Goal: Entertainment & Leisure: Consume media (video, audio)

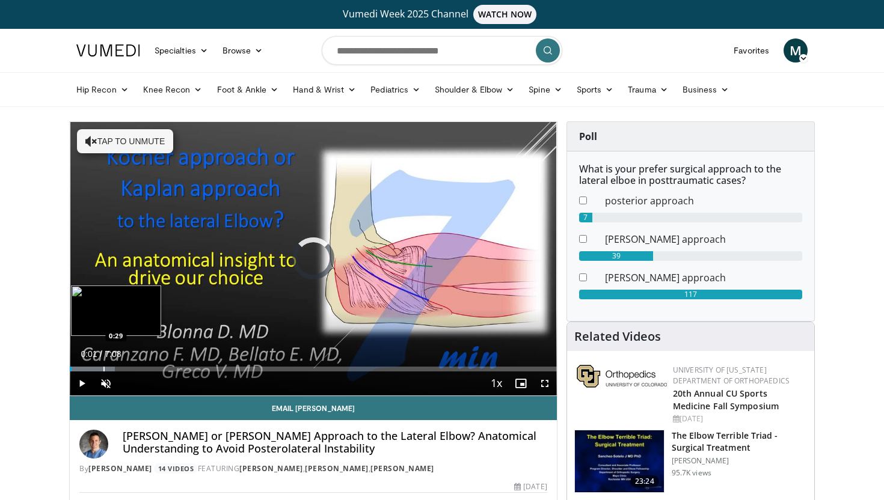
click at [103, 369] on div "Progress Bar" at bounding box center [103, 369] width 1 height 5
click at [117, 369] on div "Progress Bar" at bounding box center [117, 369] width 1 height 5
click at [127, 369] on div "Progress Bar" at bounding box center [127, 369] width 1 height 5
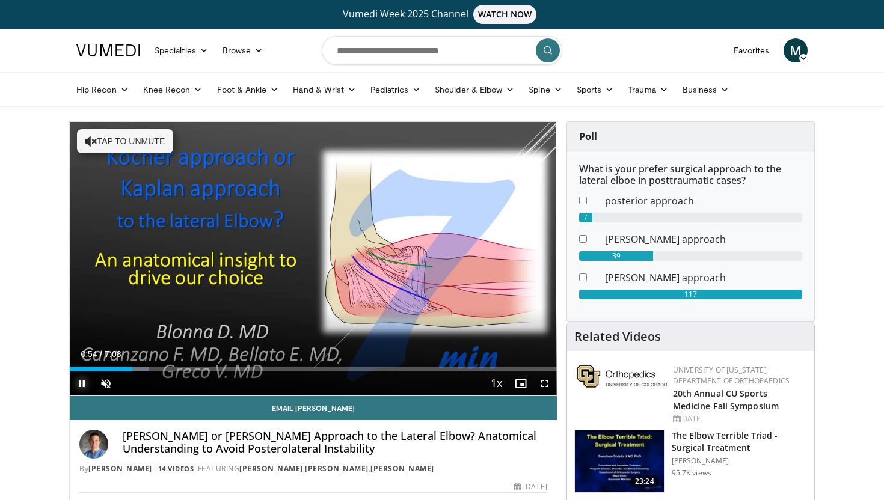
click at [87, 387] on span "Video Player" at bounding box center [82, 384] width 24 height 24
click at [78, 382] on span "Video Player" at bounding box center [82, 384] width 24 height 24
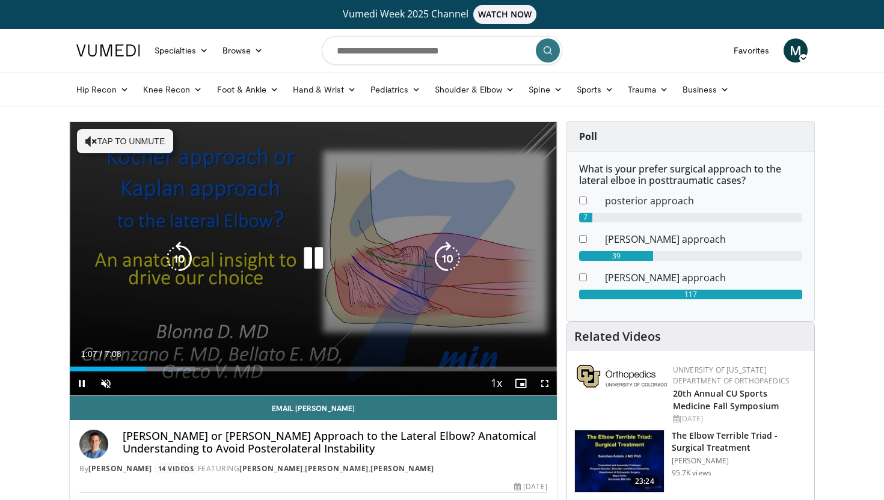
click at [319, 246] on icon "Video Player" at bounding box center [313, 259] width 34 height 34
click at [312, 260] on icon "Video Player" at bounding box center [313, 259] width 34 height 34
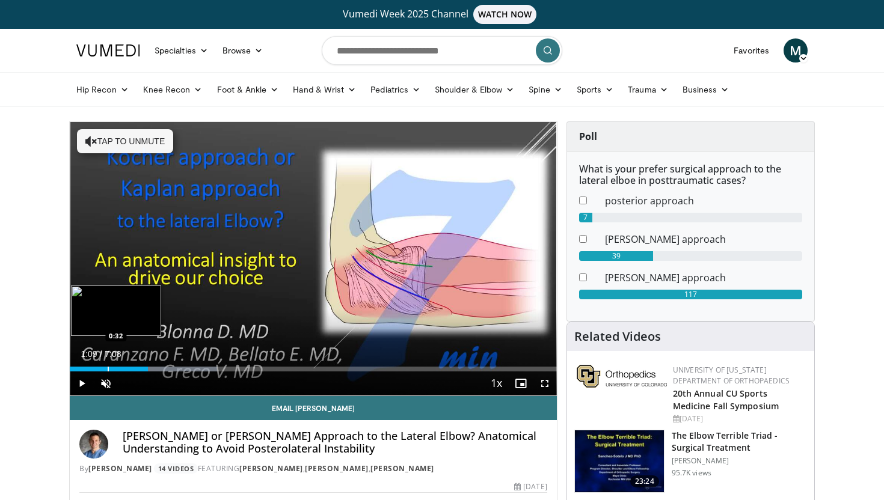
click at [108, 370] on div "Progress Bar" at bounding box center [108, 369] width 1 height 5
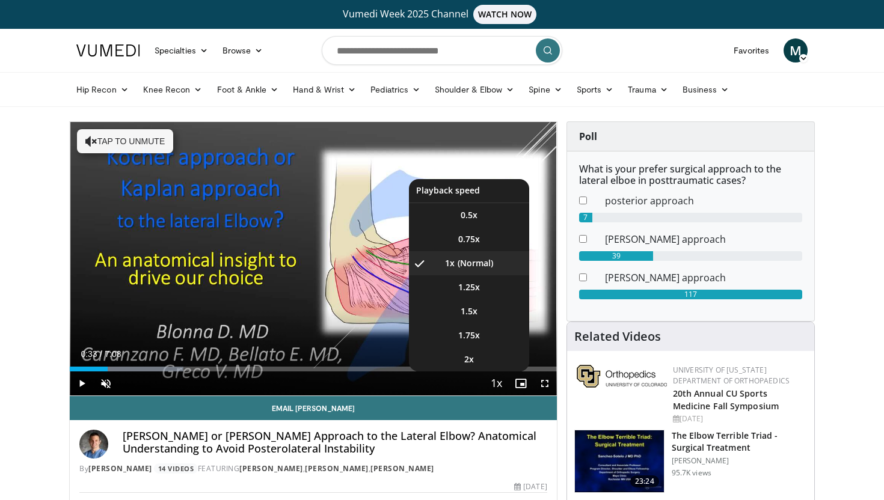
click at [504, 388] on span "Video Player" at bounding box center [496, 384] width 17 height 24
click at [512, 310] on li "1.5x" at bounding box center [469, 311] width 120 height 24
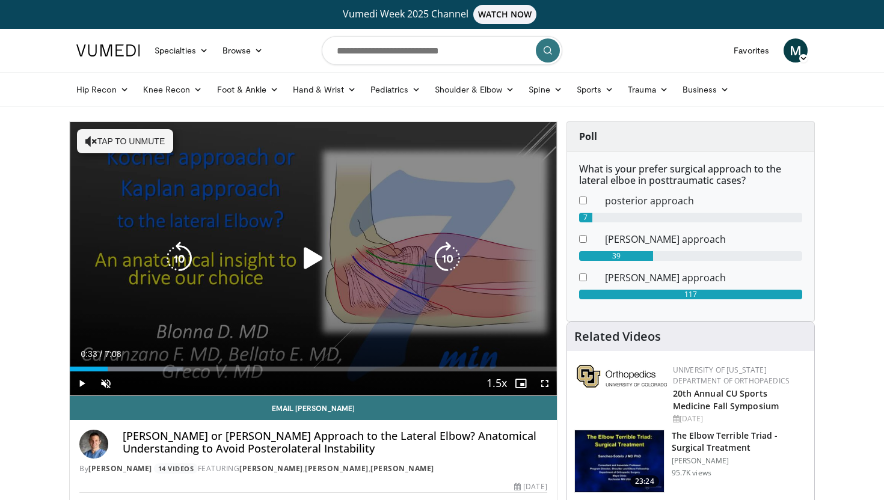
click at [305, 268] on icon "Video Player" at bounding box center [313, 259] width 34 height 34
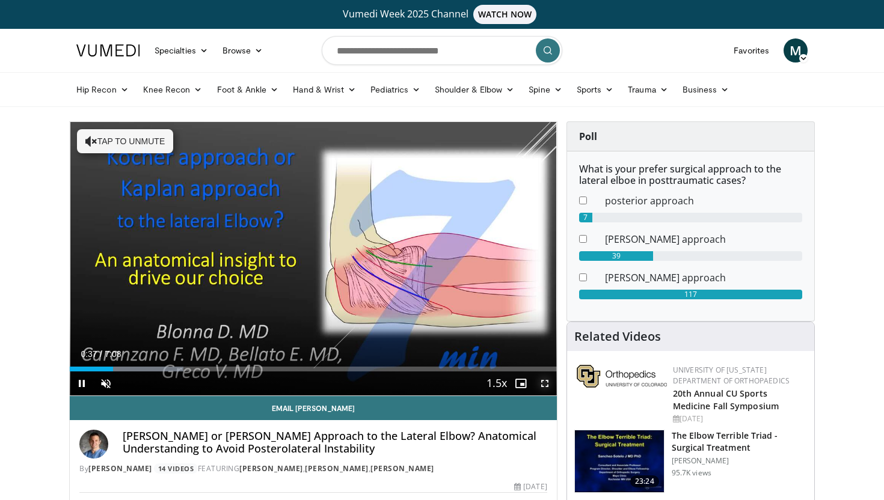
click at [551, 385] on span "Video Player" at bounding box center [545, 384] width 24 height 24
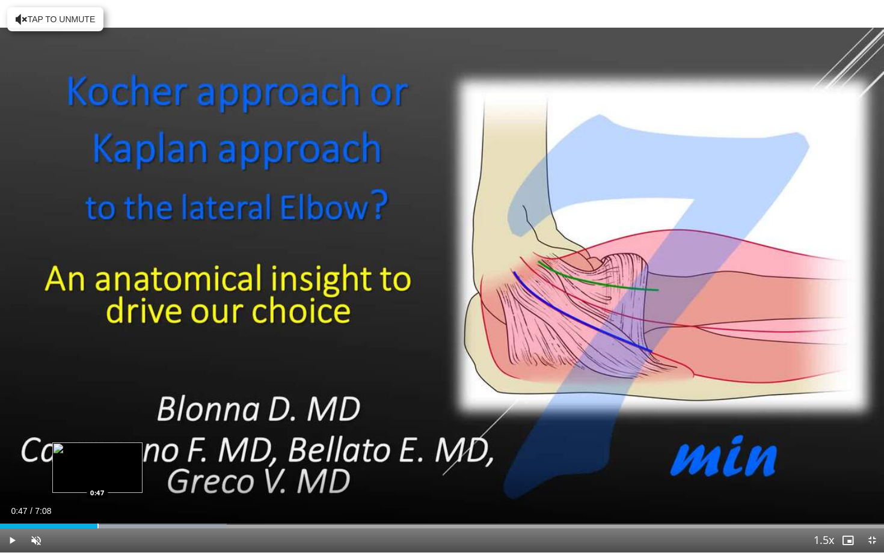
click at [97, 500] on div "Loaded : 25.64% 0:47 0:47" at bounding box center [442, 522] width 884 height 11
click at [12, 500] on span "Video Player" at bounding box center [12, 541] width 24 height 24
click at [6, 500] on span "Video Player" at bounding box center [12, 541] width 24 height 24
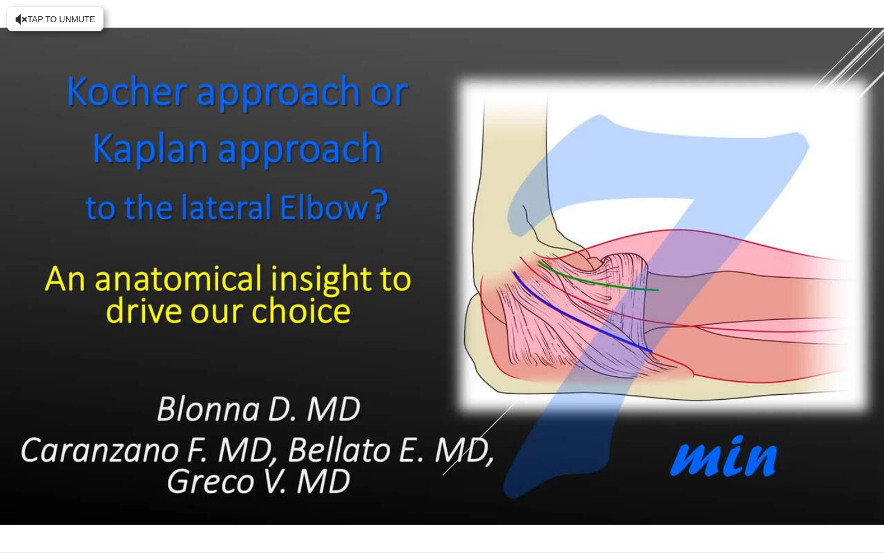
click at [0, 500] on button "Pause" at bounding box center [12, 541] width 24 height 24
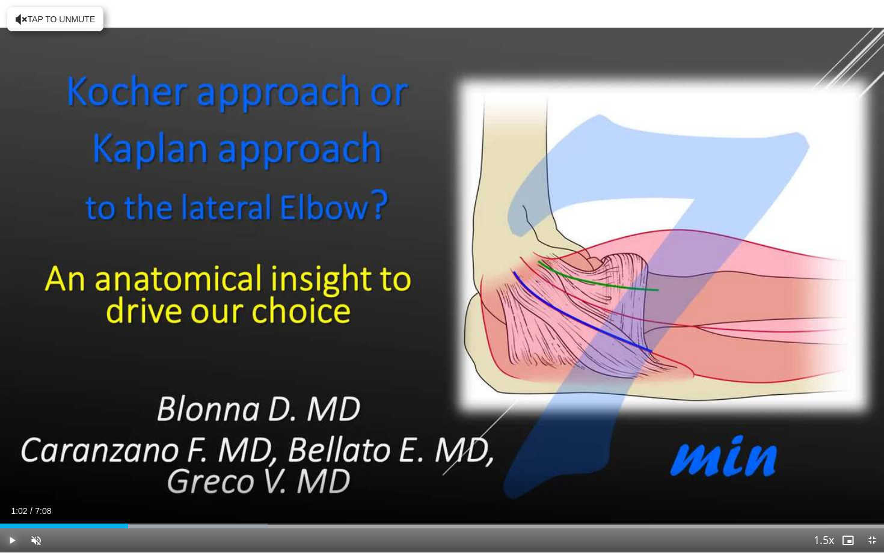
click at [0, 500] on button "Play" at bounding box center [12, 541] width 24 height 24
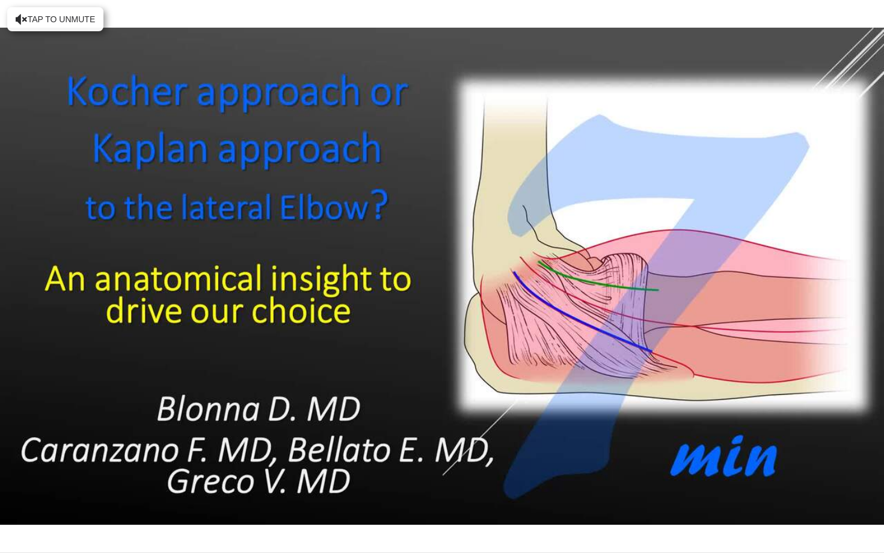
click at [0, 500] on button "Pause" at bounding box center [12, 541] width 24 height 24
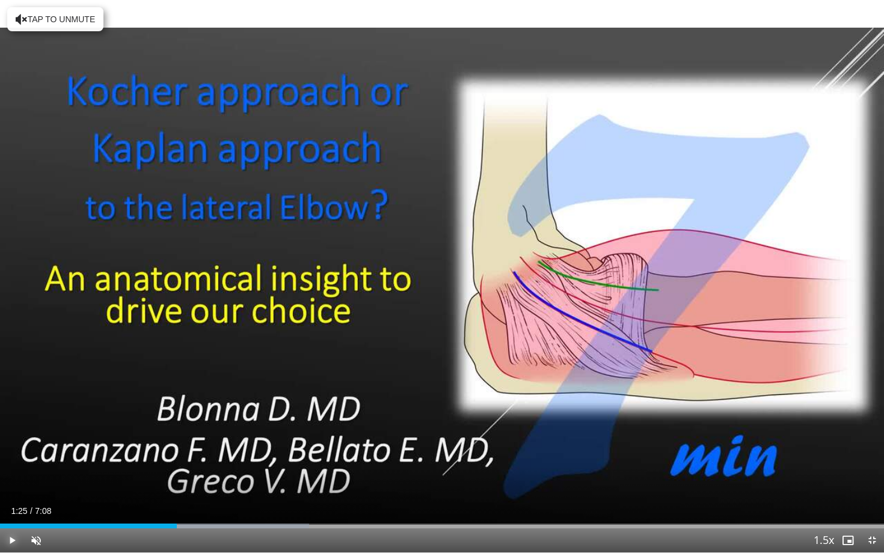
click at [0, 500] on button "Play" at bounding box center [12, 541] width 24 height 24
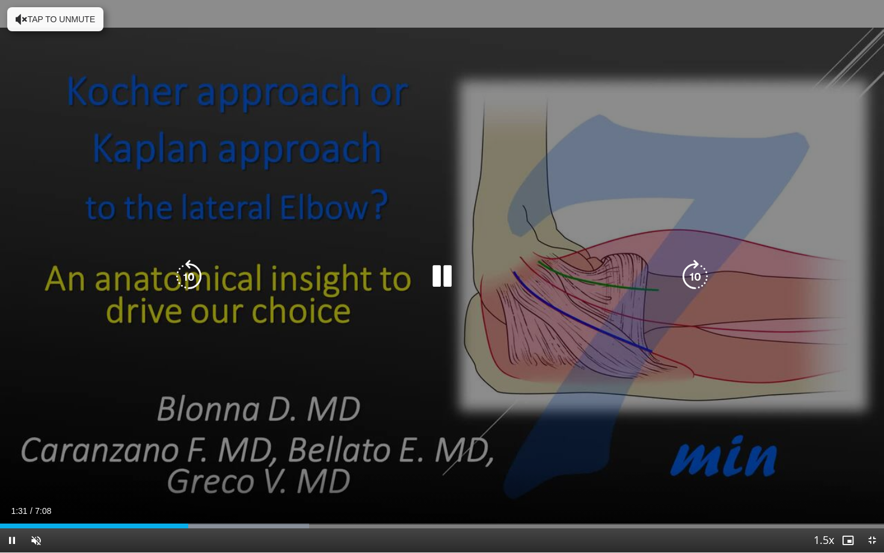
click at [439, 272] on icon "Video Player" at bounding box center [442, 277] width 34 height 34
click at [453, 265] on icon "Video Player" at bounding box center [442, 277] width 34 height 34
click at [474, 297] on div "10 seconds Tap to unmute" at bounding box center [442, 276] width 884 height 553
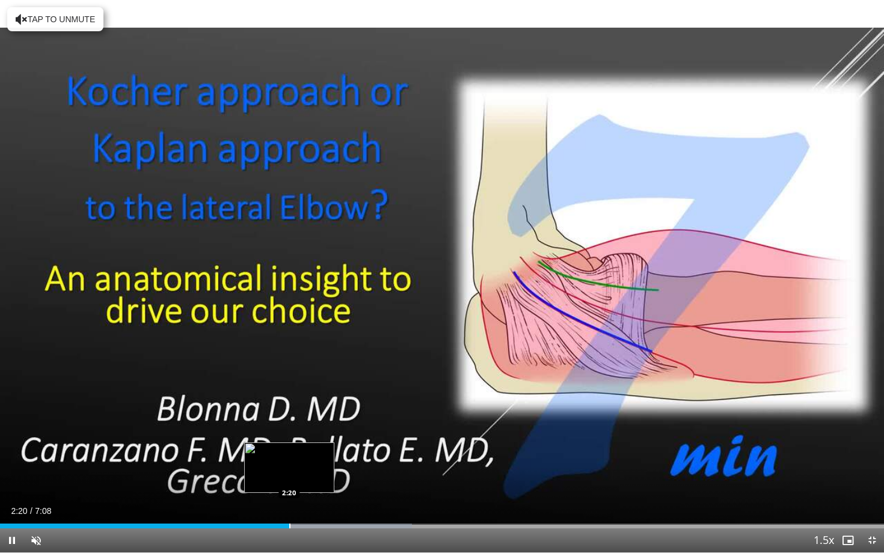
click at [289, 500] on div "Progress Bar" at bounding box center [289, 526] width 1 height 5
click at [299, 500] on div "Current Time 2:21 / Duration 7:08 Pause Skip Backward Skip Forward Unmute Loade…" at bounding box center [442, 541] width 884 height 24
click at [307, 500] on div "Progress Bar" at bounding box center [307, 526] width 1 height 5
click at [317, 500] on div "Current Time 2:29 / Duration 7:08 Pause Skip Backward Skip Forward Unmute Loade…" at bounding box center [442, 541] width 884 height 24
click at [330, 500] on div "Current Time 2:30 / Duration 7:08 Pause Skip Backward Skip Forward Unmute Loade…" at bounding box center [442, 541] width 884 height 24
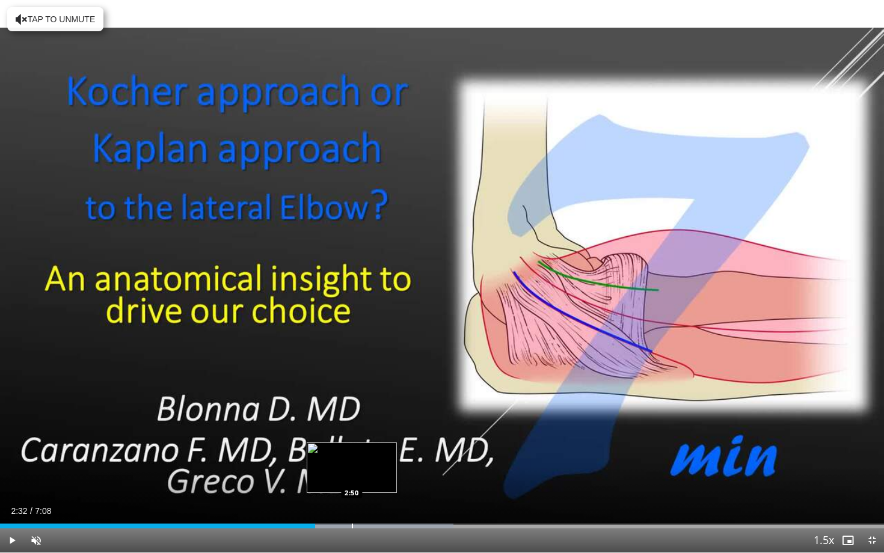
click at [352, 500] on div "Progress Bar" at bounding box center [352, 526] width 1 height 5
click at [375, 500] on div "Progress Bar" at bounding box center [375, 526] width 1 height 5
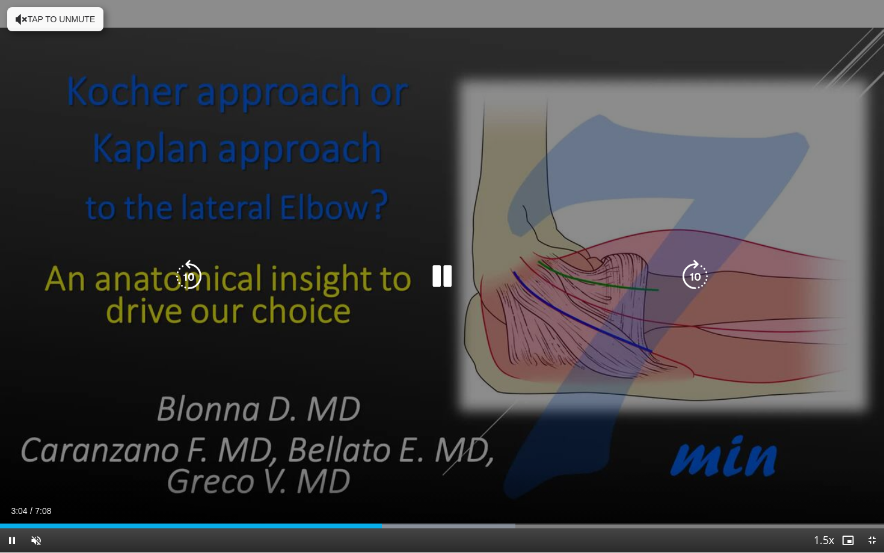
click at [372, 500] on video-js "**********" at bounding box center [442, 276] width 884 height 553
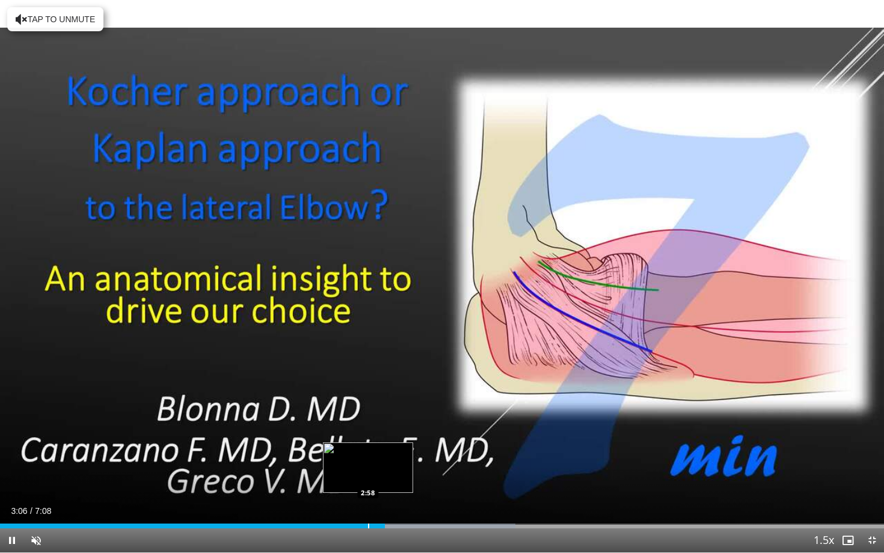
click at [368, 500] on div "Progress Bar" at bounding box center [368, 526] width 1 height 5
click at [360, 500] on div "Progress Bar" at bounding box center [360, 526] width 1 height 5
click at [356, 500] on div "Progress Bar" at bounding box center [356, 526] width 1 height 5
click at [343, 500] on div "Loaded : 58.28% 2:55 2:46" at bounding box center [442, 522] width 884 height 11
click at [420, 500] on div "Loaded : 58.28% 2:51 3:23" at bounding box center [442, 526] width 884 height 5
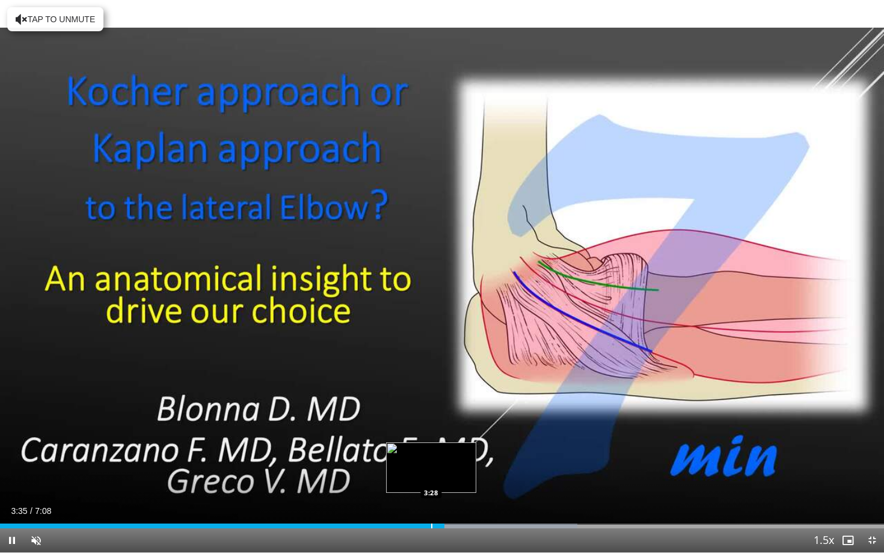
click at [431, 500] on div "Loaded : 65.28% 3:35 3:28" at bounding box center [442, 522] width 884 height 11
click at [422, 500] on div "Progress Bar" at bounding box center [422, 526] width 1 height 5
click at [480, 500] on div "Loaded : 67.73% 3:52 3:52" at bounding box center [442, 522] width 884 height 11
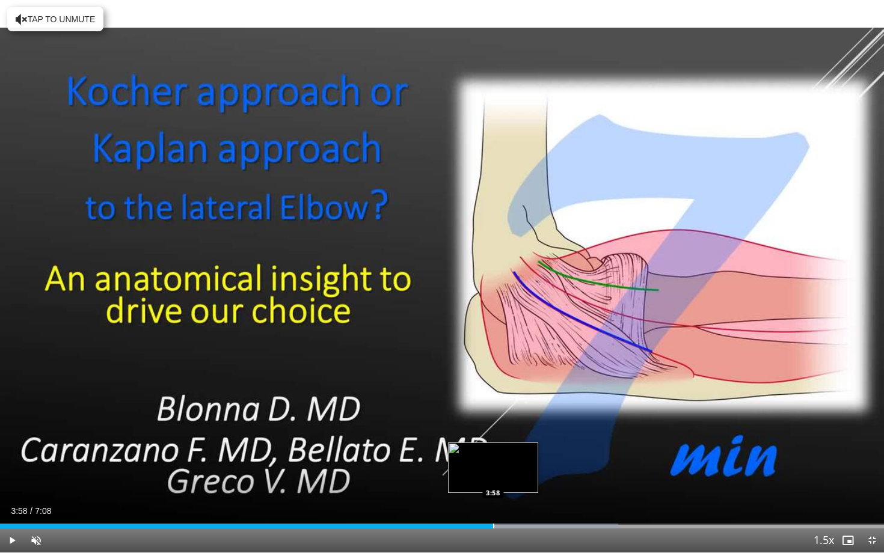
click at [493, 500] on div "Progress Bar" at bounding box center [493, 526] width 1 height 5
click at [503, 500] on div "Progress Bar" at bounding box center [503, 526] width 1 height 5
click at [512, 500] on div "Progress Bar" at bounding box center [512, 526] width 1 height 5
click at [524, 500] on div "Loaded : 72.27% 4:09 4:13" at bounding box center [442, 522] width 884 height 11
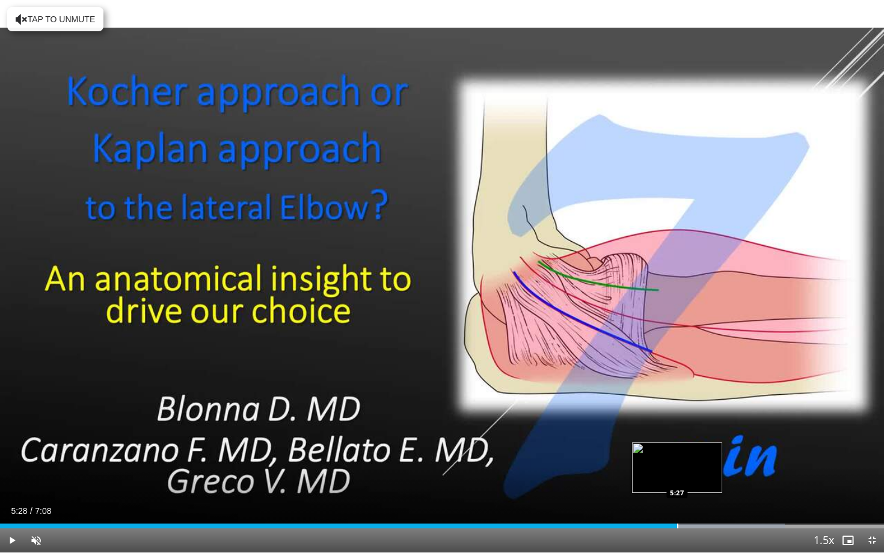
click at [677, 500] on div "Progress Bar" at bounding box center [677, 526] width 1 height 5
click at [718, 500] on div "Progress Bar" at bounding box center [718, 526] width 1 height 5
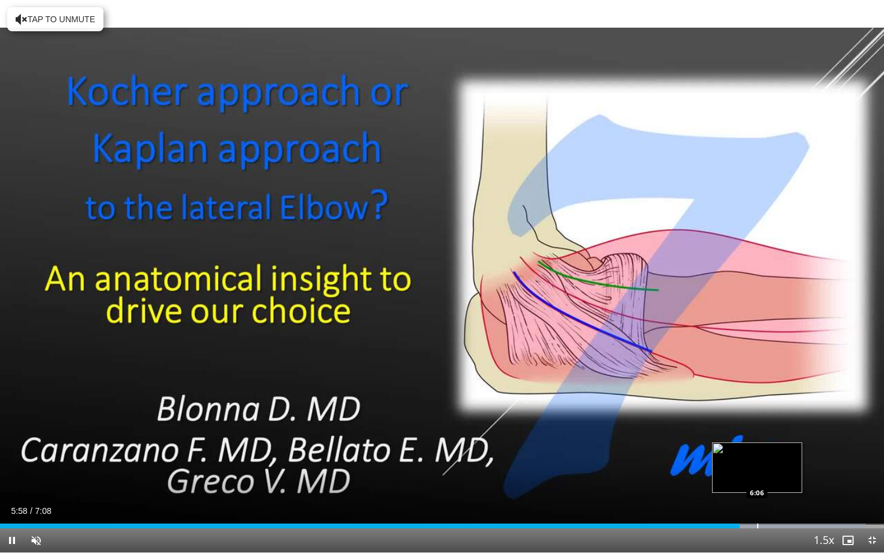
click at [758, 500] on div "Progress Bar" at bounding box center [757, 526] width 1 height 5
click at [792, 500] on div "Current Time 6:09 / Duration 7:08 Pause Skip Backward Skip Forward Unmute Loade…" at bounding box center [442, 541] width 884 height 24
click at [798, 500] on div "Progress Bar" at bounding box center [798, 526] width 1 height 5
click at [865, 500] on span "Video Player" at bounding box center [872, 541] width 24 height 24
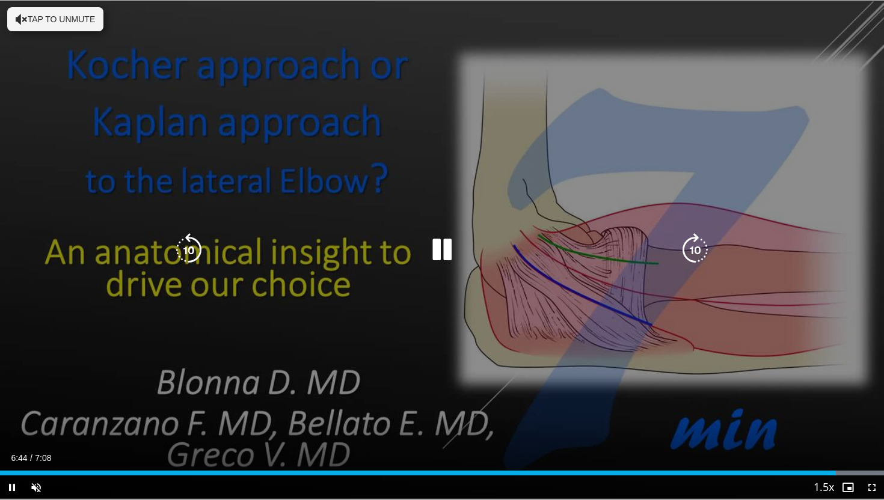
scroll to position [488, 0]
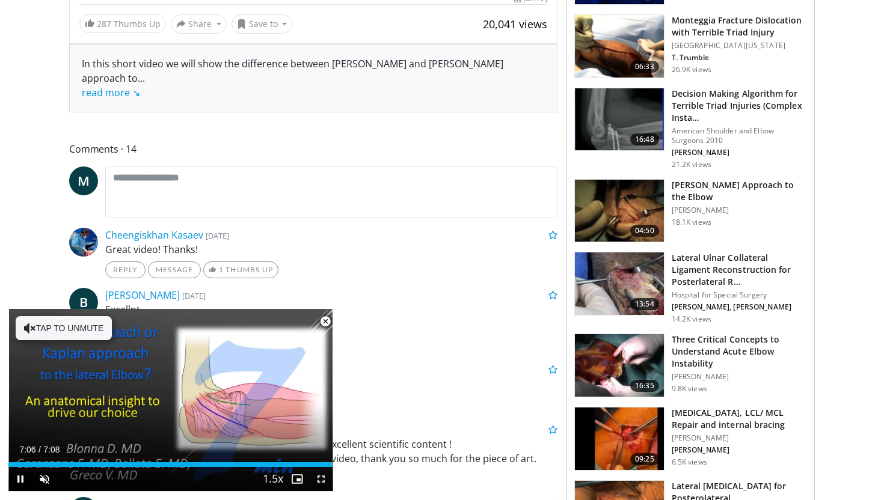
click at [328, 328] on span "Video Player" at bounding box center [325, 322] width 24 height 24
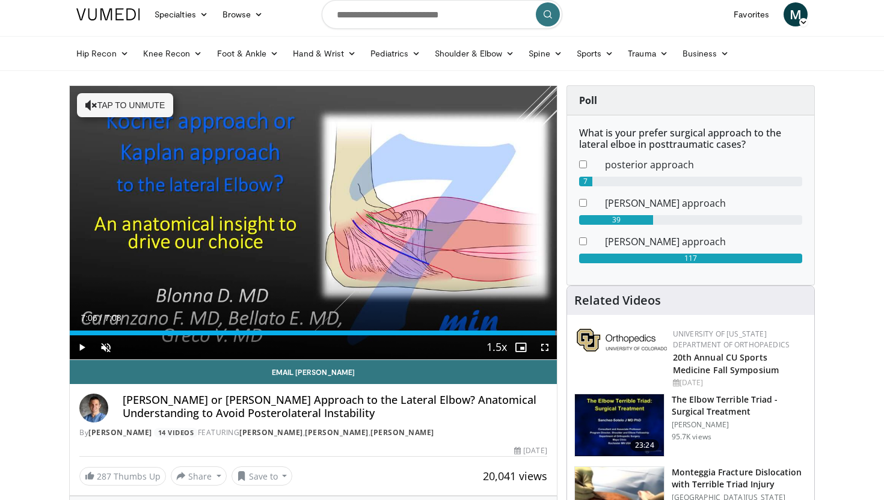
scroll to position [0, 0]
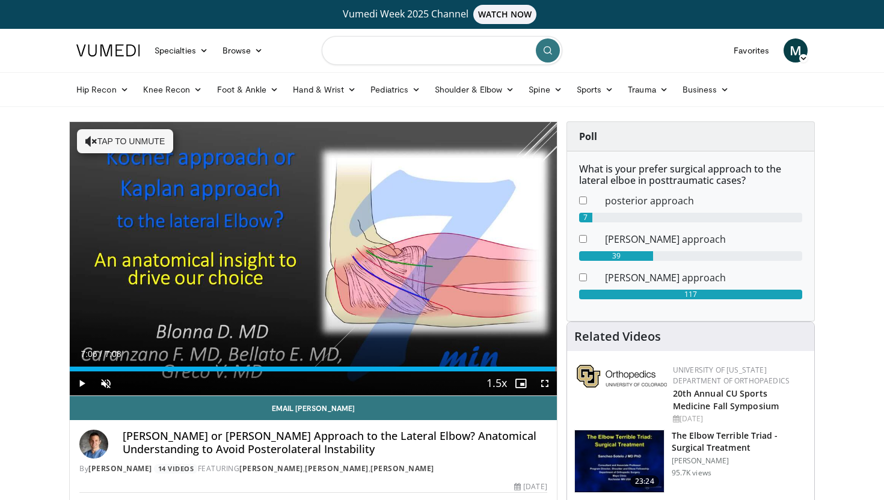
click at [418, 46] on input "Search topics, interventions" at bounding box center [442, 50] width 241 height 29
type input "**********"
